Goal: Task Accomplishment & Management: Manage account settings

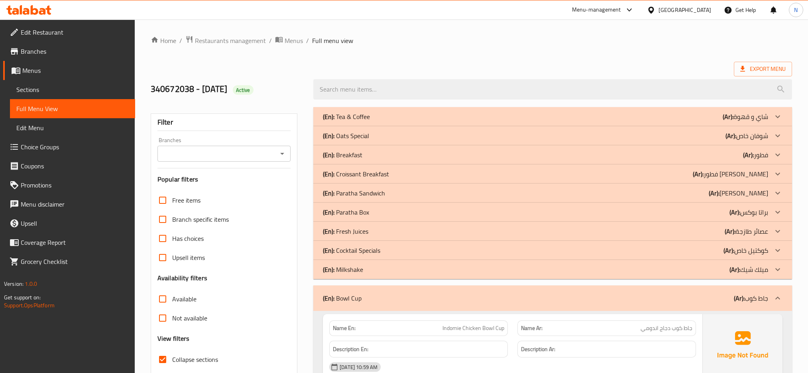
click at [415, 126] on div "(En): Special Combo (Ar): كومبو خاص" at bounding box center [552, 116] width 478 height 19
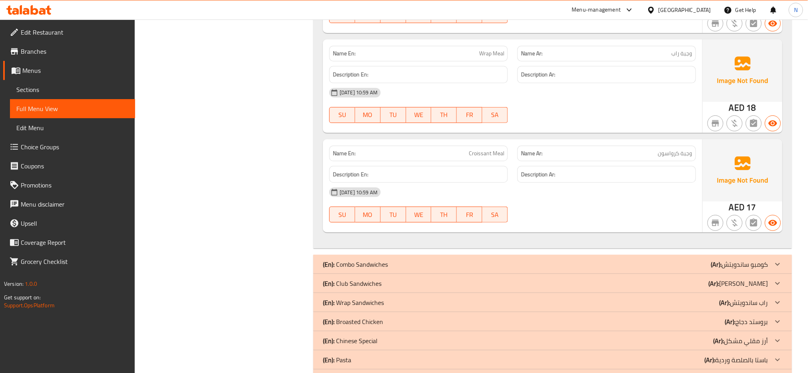
scroll to position [8922, 0]
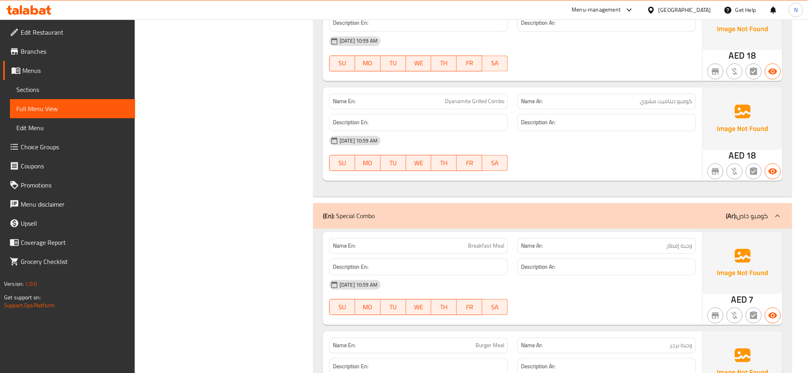
scroll to position [8269, 0]
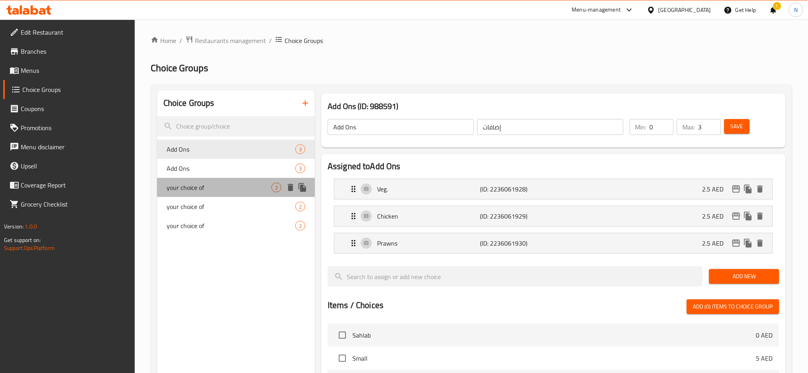
click at [233, 184] on span "your choice of" at bounding box center [219, 188] width 105 height 10
type input "your choice of"
type input "اختيارك من"
type input "1"
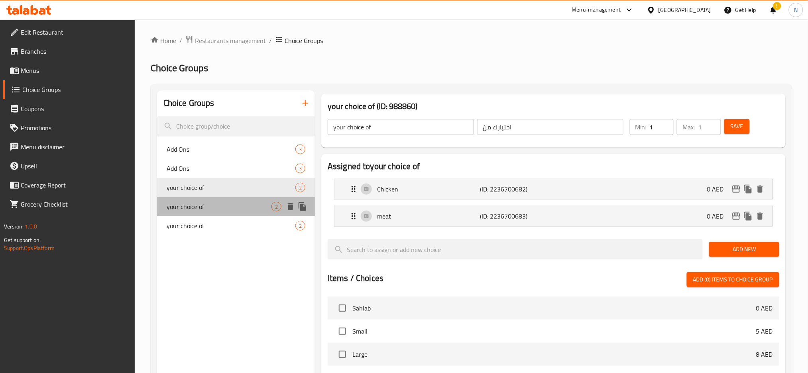
click at [227, 211] on span "your choice of" at bounding box center [219, 207] width 105 height 10
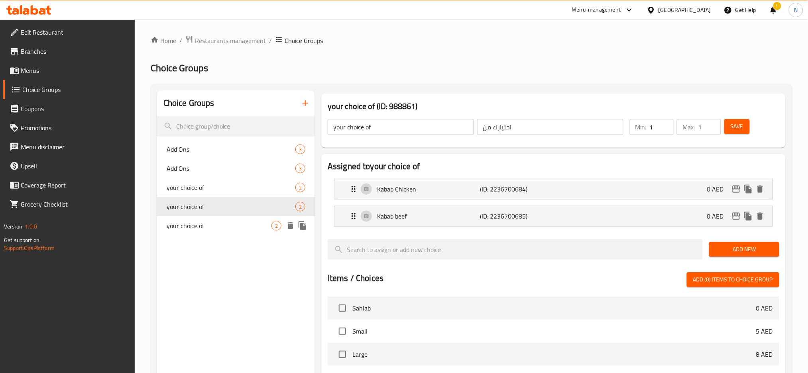
click at [225, 221] on div "your choice of 2" at bounding box center [236, 225] width 158 height 19
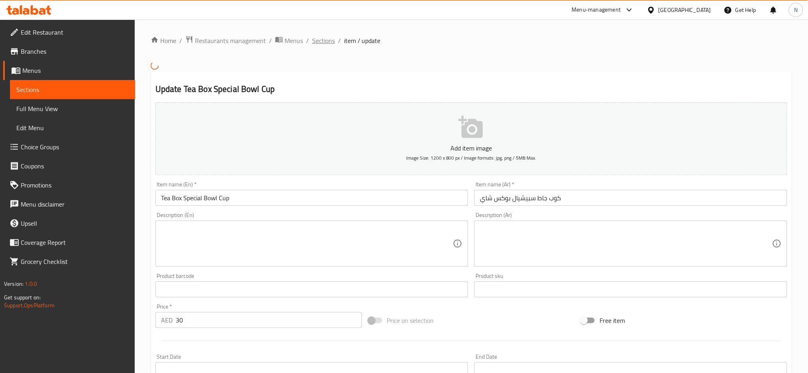
click at [322, 39] on span "Sections" at bounding box center [323, 41] width 23 height 10
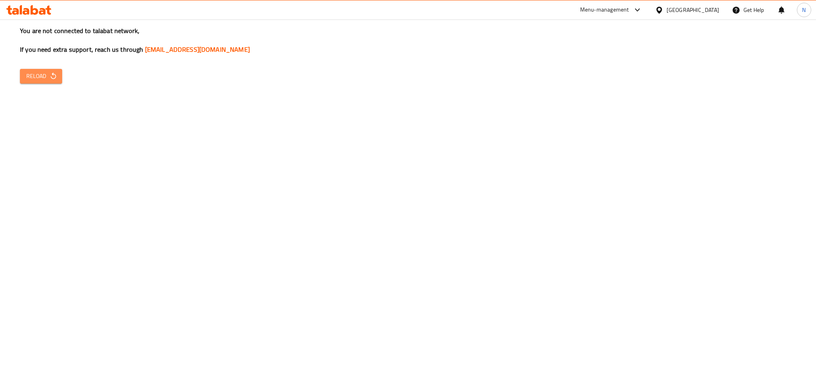
click at [42, 73] on span "Reload" at bounding box center [40, 76] width 29 height 10
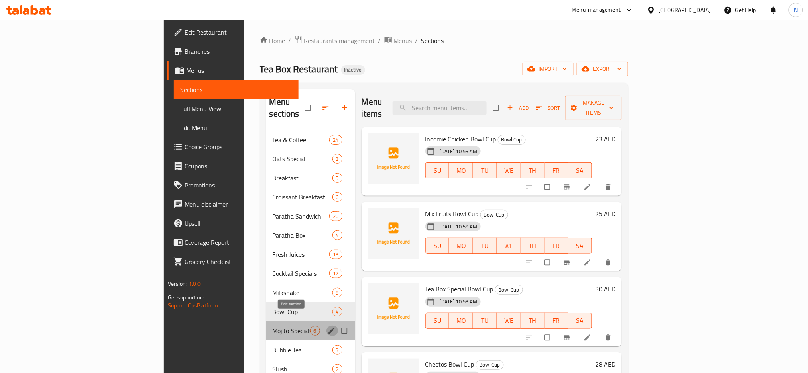
click at [328, 328] on icon "edit" at bounding box center [331, 331] width 6 height 6
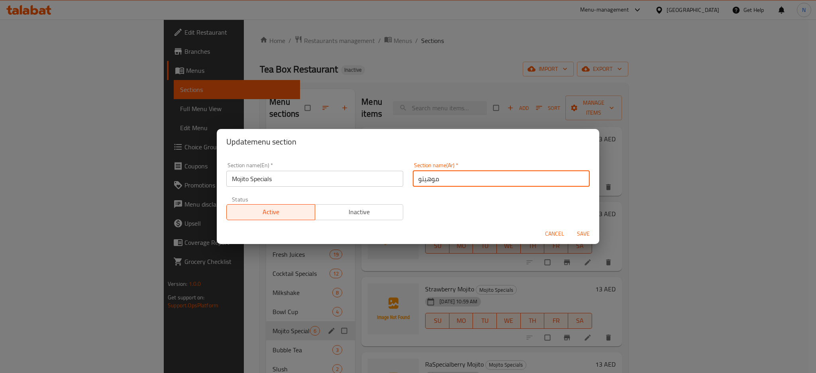
click at [453, 175] on input "موهيتو" at bounding box center [501, 179] width 177 height 16
type input "موهيتو سبيشيال"
click at [571, 227] on button "Save" at bounding box center [583, 234] width 25 height 15
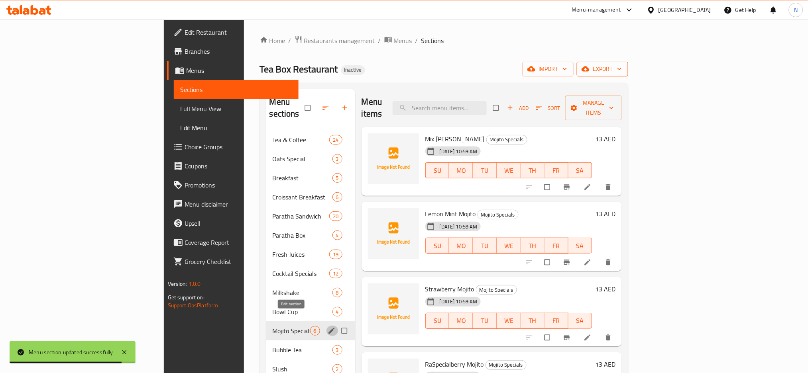
click at [622, 66] on span "export" at bounding box center [602, 69] width 39 height 10
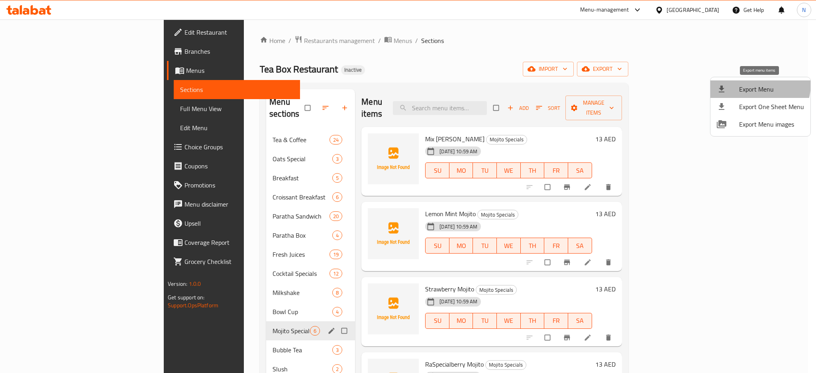
click at [749, 84] on span "Export Menu" at bounding box center [771, 89] width 65 height 10
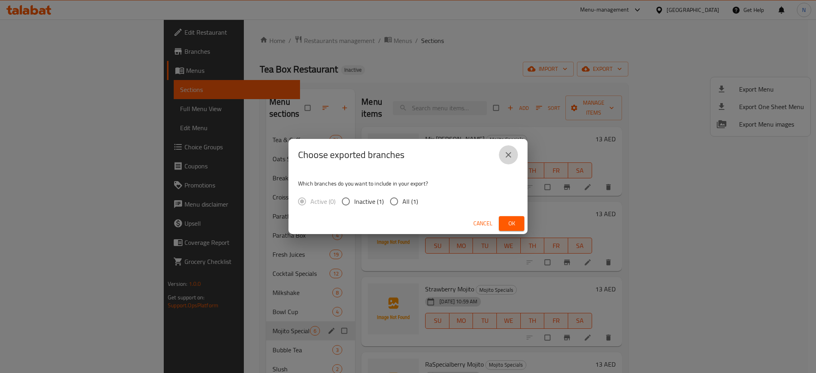
click at [510, 150] on icon "close" at bounding box center [509, 155] width 10 height 10
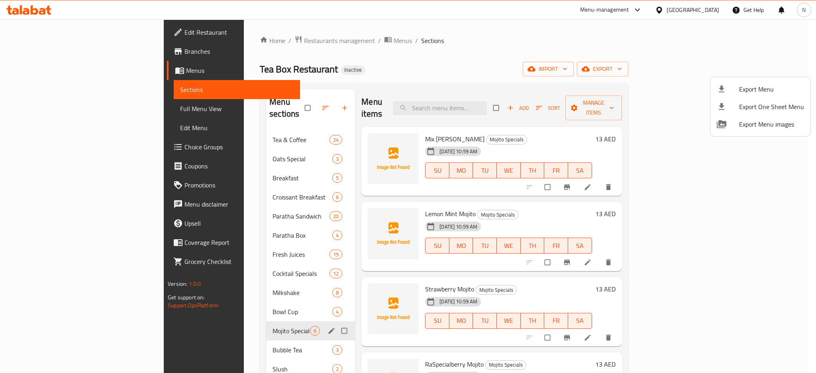
click at [544, 55] on div at bounding box center [408, 186] width 816 height 373
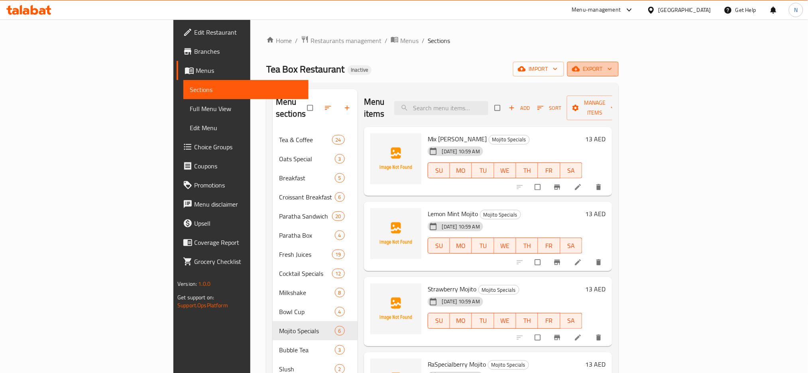
click at [612, 69] on span "export" at bounding box center [592, 69] width 39 height 10
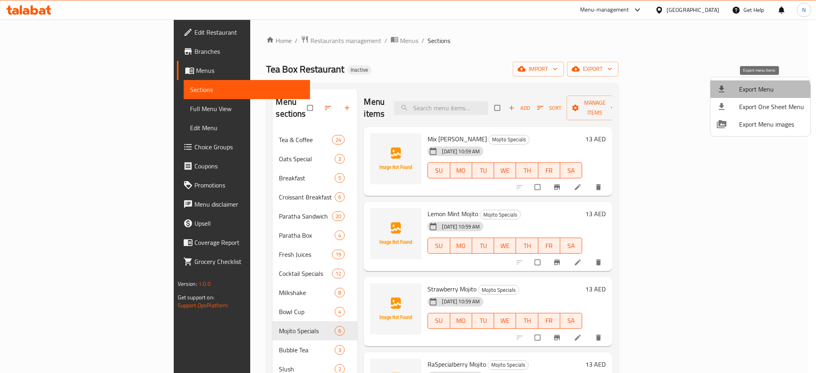
click at [748, 96] on li "Export Menu" at bounding box center [760, 89] width 100 height 18
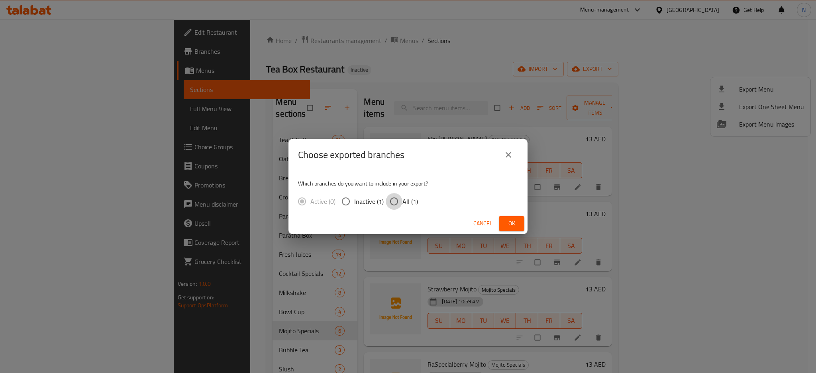
click at [396, 202] on input "All (1)" at bounding box center [394, 201] width 17 height 17
radio input "true"
click at [519, 222] on button "Ok" at bounding box center [511, 223] width 25 height 15
